Goal: Information Seeking & Learning: Check status

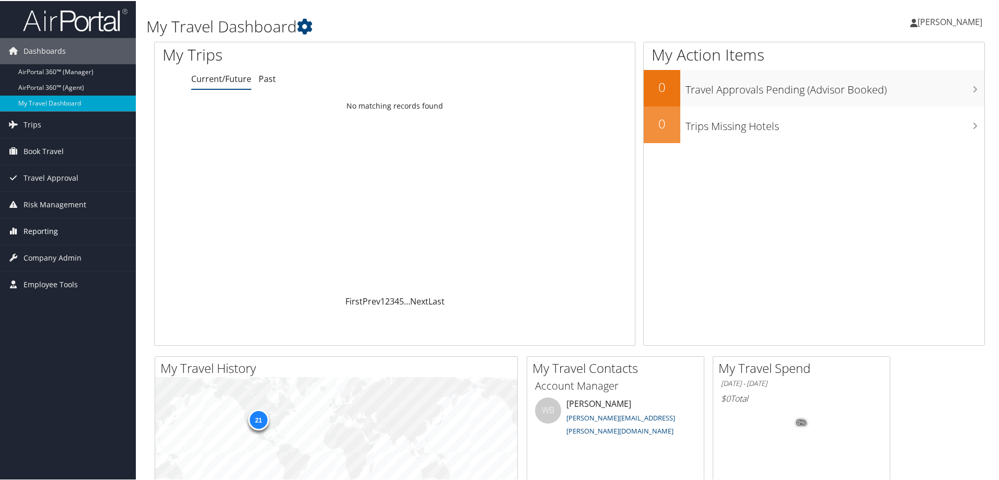
click at [51, 235] on span "Reporting" at bounding box center [41, 230] width 34 height 26
click at [65, 253] on link "Unused Tickets" at bounding box center [68, 251] width 136 height 16
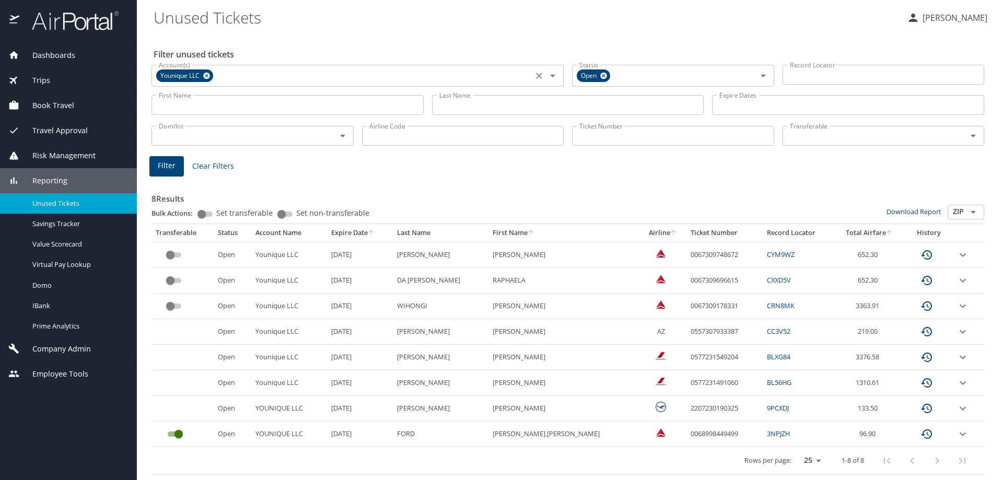
click at [209, 77] on icon at bounding box center [206, 76] width 7 height 7
click at [454, 107] on input "Last Name" at bounding box center [568, 105] width 272 height 20
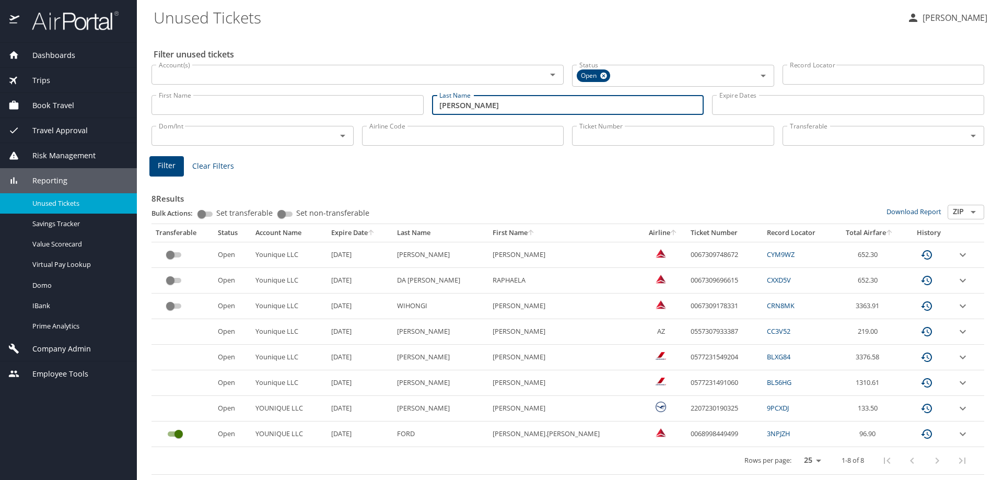
type input "hershkowitz"
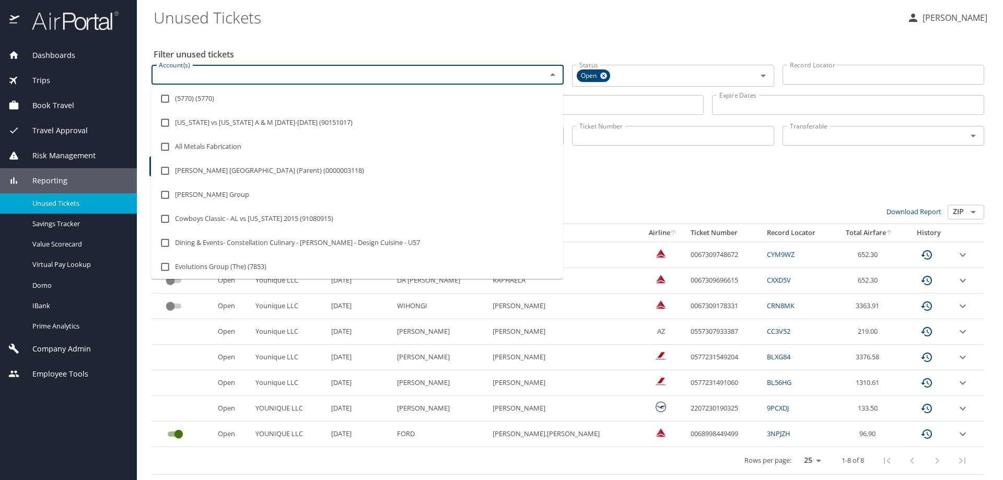
click at [356, 76] on input "Account(s)" at bounding box center [342, 75] width 375 height 14
type input "rimini"
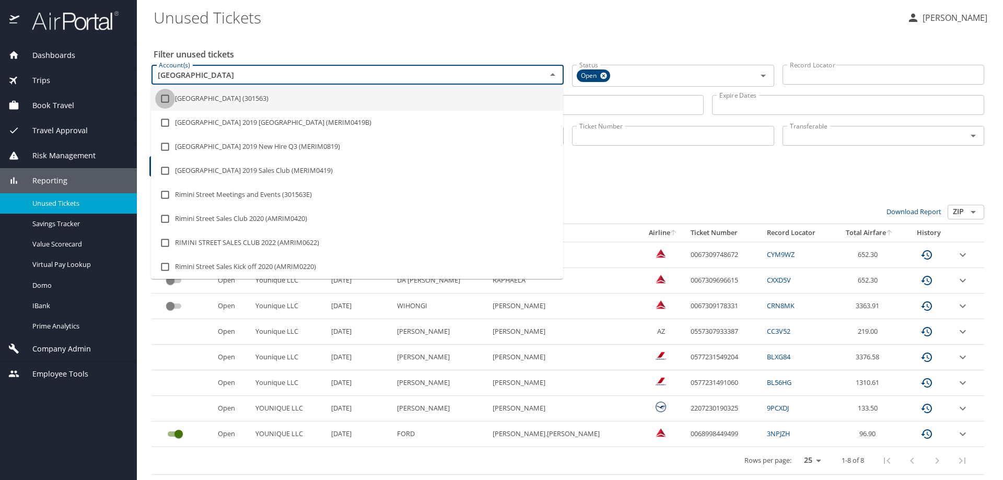
click at [165, 101] on input "checkbox" at bounding box center [165, 99] width 20 height 20
checkbox input "true"
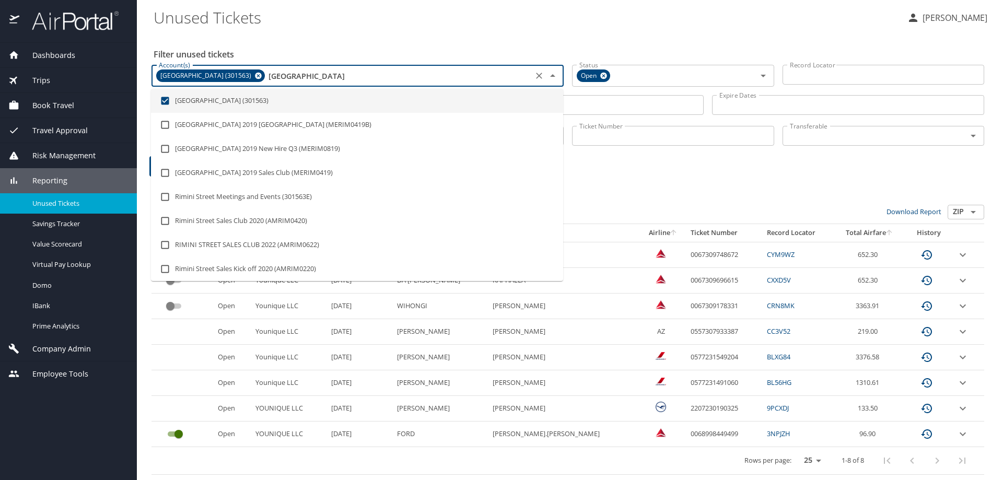
type input "rimini"
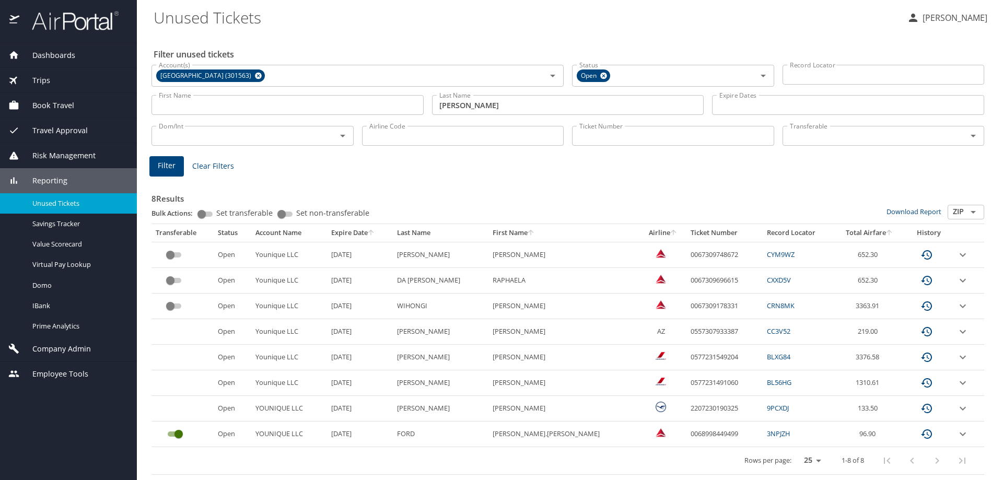
click at [523, 16] on Tickets "Unused Tickets" at bounding box center [526, 17] width 745 height 32
click at [155, 166] on button "Filter" at bounding box center [166, 166] width 34 height 20
